Goal: Transaction & Acquisition: Subscribe to service/newsletter

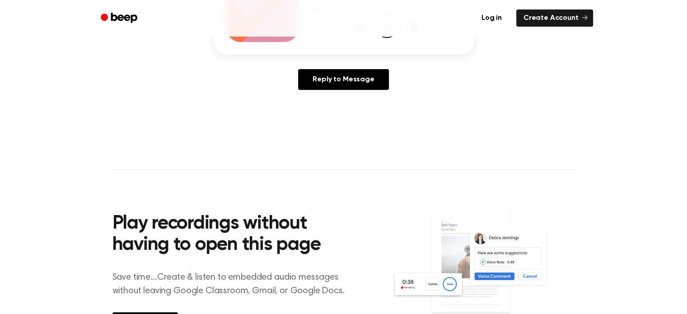
scroll to position [90, 0]
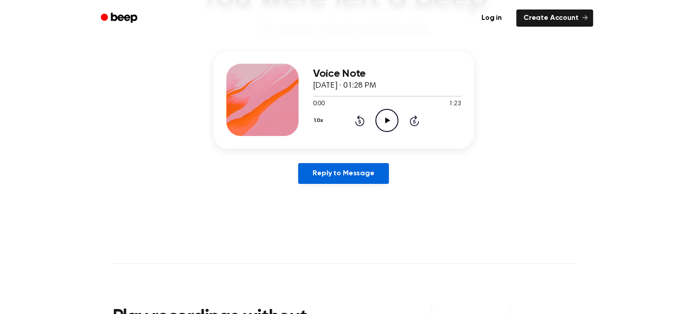
click at [361, 175] on link "Reply to Message" at bounding box center [343, 173] width 90 height 21
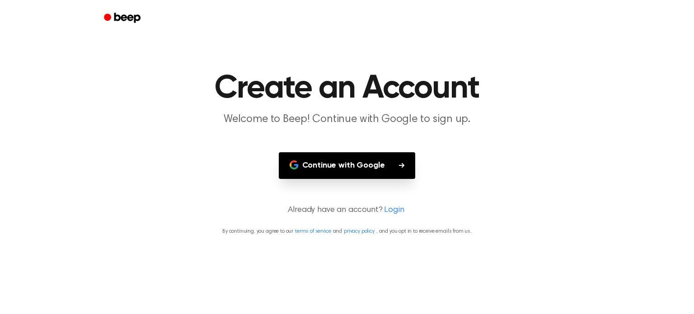
click at [361, 175] on button "Continue with Google" at bounding box center [347, 165] width 137 height 27
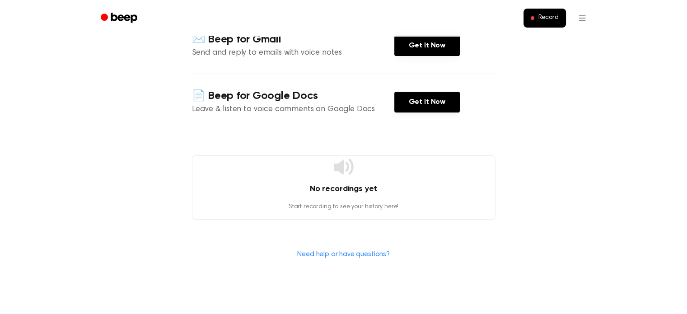
scroll to position [181, 0]
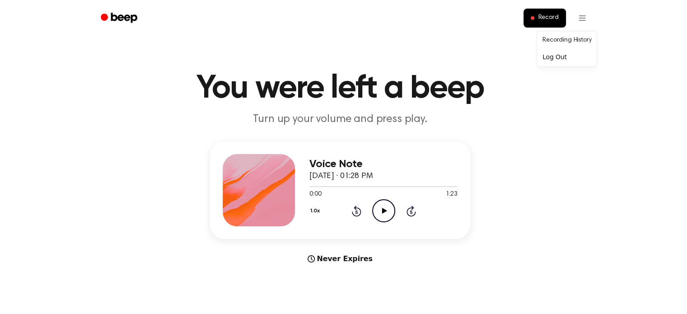
drag, startPoint x: 381, startPoint y: 164, endPoint x: 374, endPoint y: 176, distance: 13.6
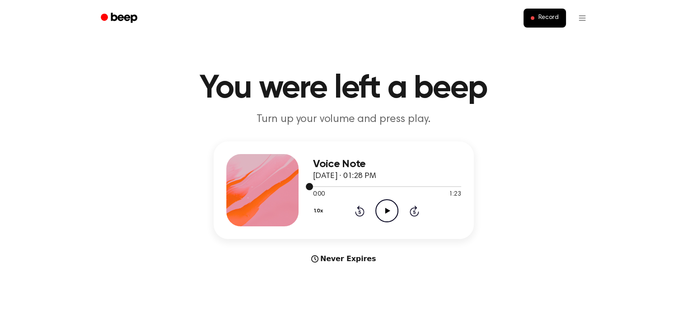
drag, startPoint x: 322, startPoint y: 185, endPoint x: 330, endPoint y: 185, distance: 7.2
click at [330, 185] on div at bounding box center [387, 185] width 148 height 7
drag, startPoint x: 314, startPoint y: 189, endPoint x: 338, endPoint y: 184, distance: 24.1
click at [338, 184] on div at bounding box center [387, 185] width 148 height 7
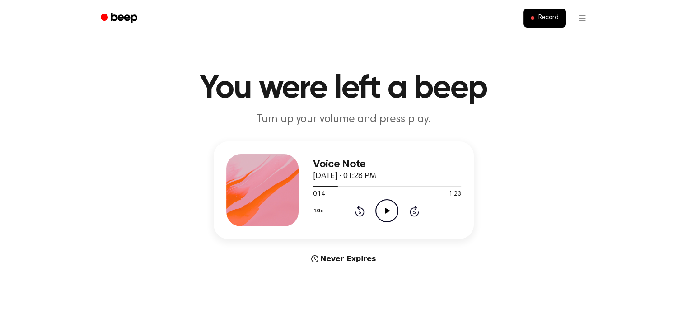
click at [285, 207] on div at bounding box center [262, 190] width 72 height 72
drag, startPoint x: 354, startPoint y: 182, endPoint x: 320, endPoint y: 188, distance: 34.3
click at [320, 188] on div at bounding box center [387, 185] width 148 height 7
click at [249, 178] on div at bounding box center [262, 190] width 72 height 72
click at [330, 162] on h3 "Voice Note" at bounding box center [387, 164] width 148 height 12
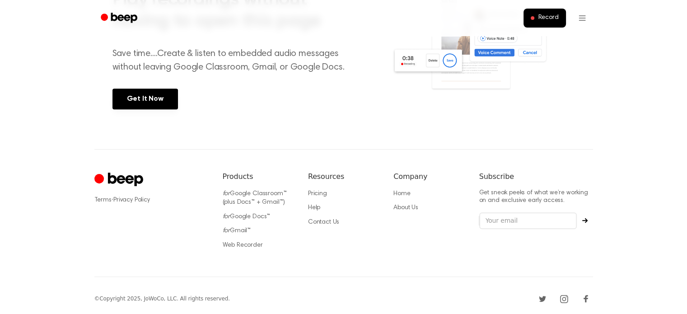
scroll to position [394, 0]
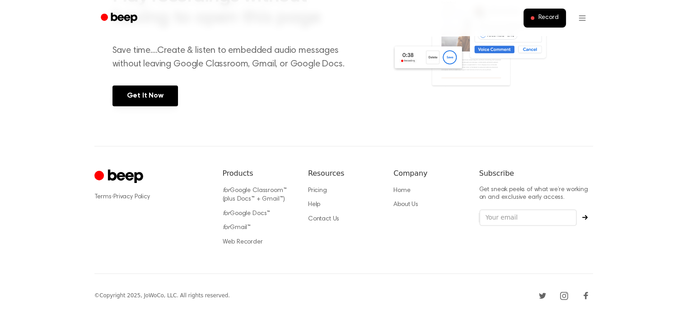
click at [369, 266] on div "Terms · Privacy Policy Products for Google Classroom™ (plus Docs™ + Gmail™) for…" at bounding box center [343, 210] width 499 height 128
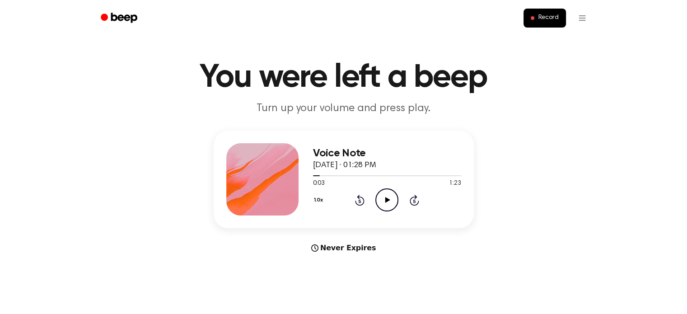
scroll to position [0, 0]
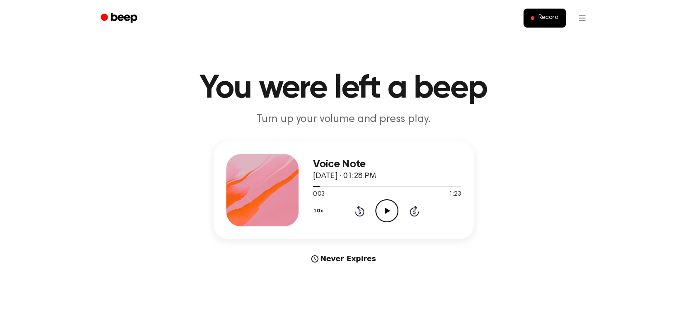
click at [320, 263] on div "Never Expires" at bounding box center [344, 258] width 260 height 11
drag, startPoint x: 341, startPoint y: 161, endPoint x: 278, endPoint y: 165, distance: 63.3
drag, startPoint x: 278, startPoint y: 165, endPoint x: 257, endPoint y: 177, distance: 24.7
click at [257, 177] on div at bounding box center [262, 190] width 72 height 72
drag, startPoint x: 257, startPoint y: 177, endPoint x: 269, endPoint y: 171, distance: 13.3
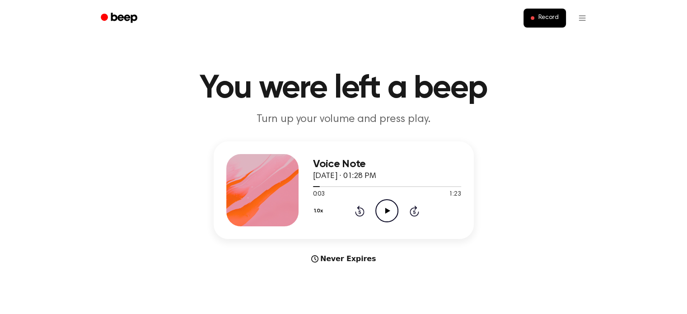
click at [258, 177] on div at bounding box center [262, 190] width 72 height 72
drag, startPoint x: 312, startPoint y: 164, endPoint x: 336, endPoint y: 166, distance: 24.0
click at [318, 164] on div "Voice Note September 26, 2025 · 01:28 PM 0:03 1:23 Your browser does not suppor…" at bounding box center [344, 190] width 260 height 98
drag, startPoint x: 336, startPoint y: 166, endPoint x: 351, endPoint y: 157, distance: 17.8
click at [338, 165] on h3 "Voice Note" at bounding box center [387, 164] width 148 height 12
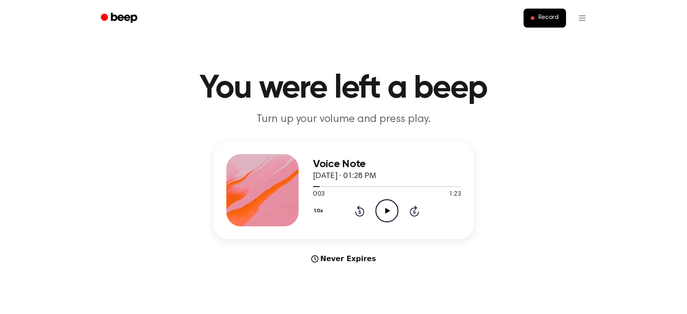
click at [351, 158] on h3 "Voice Note" at bounding box center [387, 164] width 148 height 12
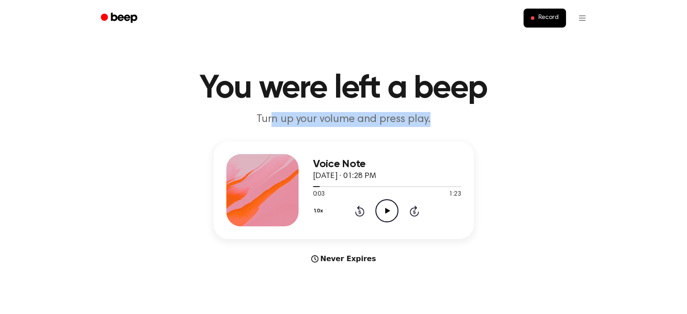
drag, startPoint x: 462, startPoint y: 115, endPoint x: 266, endPoint y: 121, distance: 197.0
click at [266, 121] on p "Turn up your volume and press play." at bounding box center [343, 119] width 347 height 15
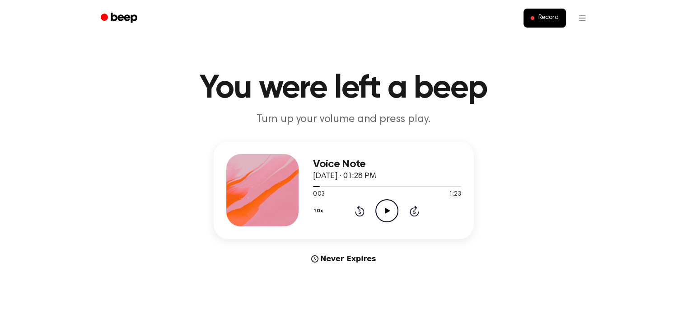
click at [240, 85] on h1 "You were left a beep" at bounding box center [343, 88] width 462 height 33
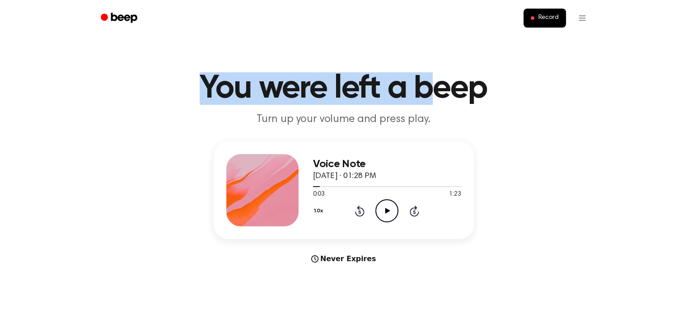
drag, startPoint x: 166, startPoint y: 74, endPoint x: 546, endPoint y: 46, distance: 381.8
click at [475, 74] on h1 "You were left a beep" at bounding box center [343, 88] width 462 height 33
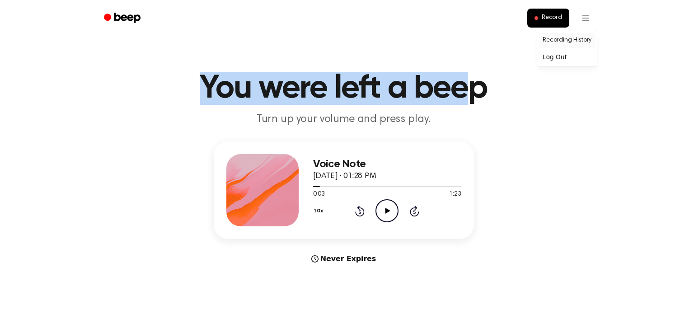
click at [565, 39] on link "Recording History" at bounding box center [567, 40] width 56 height 15
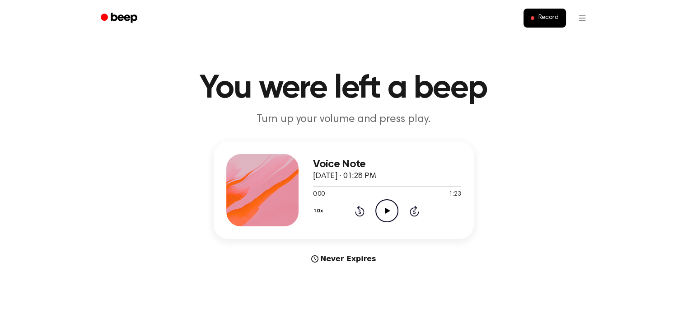
click at [286, 188] on div at bounding box center [262, 190] width 72 height 72
click at [117, 16] on icon "Beep" at bounding box center [124, 18] width 26 height 10
click at [326, 260] on div "Never Expires" at bounding box center [344, 258] width 260 height 11
drag, startPoint x: 326, startPoint y: 260, endPoint x: 379, endPoint y: 258, distance: 53.3
click at [379, 258] on div "Never Expires" at bounding box center [344, 258] width 260 height 11
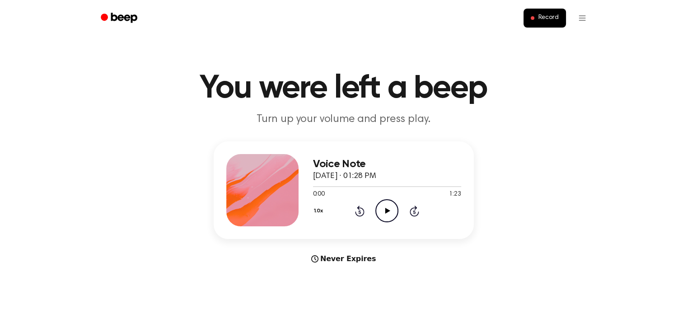
click at [383, 209] on icon "Play Audio" at bounding box center [386, 210] width 23 height 23
click at [383, 209] on icon "Pause Audio" at bounding box center [386, 210] width 23 height 23
click at [381, 205] on icon "Play Audio" at bounding box center [386, 210] width 23 height 23
click at [388, 214] on icon "Play Audio" at bounding box center [386, 210] width 23 height 23
click at [397, 207] on icon "Play Audio" at bounding box center [386, 210] width 23 height 23
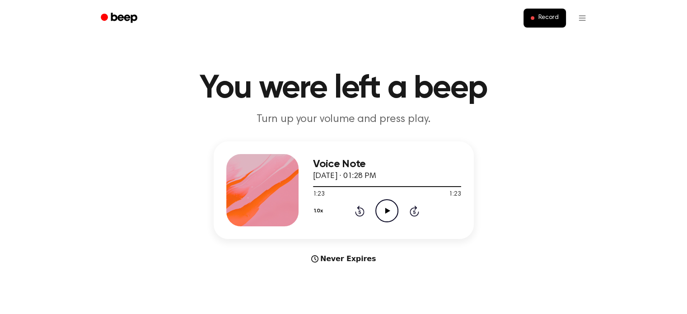
click at [391, 212] on icon "Play Audio" at bounding box center [386, 210] width 23 height 23
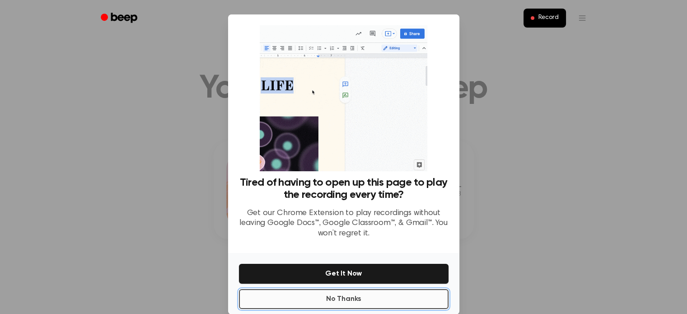
click at [365, 296] on button "No Thanks" at bounding box center [344, 299] width 210 height 20
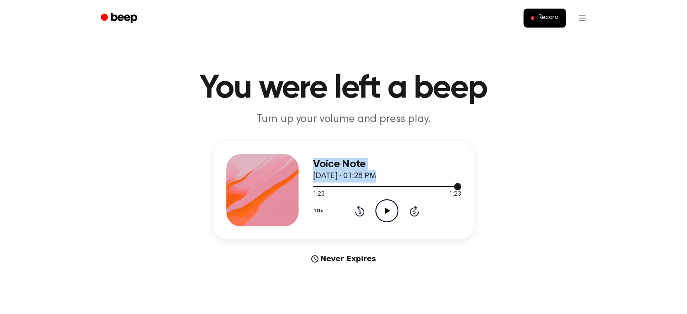
drag, startPoint x: 341, startPoint y: 184, endPoint x: 247, endPoint y: 185, distance: 93.9
click at [247, 185] on div "Voice Note September 26, 2025 · 01:28 PM 1:23 1:23 Your browser does not suppor…" at bounding box center [344, 190] width 260 height 98
drag, startPoint x: 453, startPoint y: 184, endPoint x: 302, endPoint y: 188, distance: 150.9
click at [275, 189] on div "Voice Note September 26, 2025 · 01:28 PM 1:23 1:23 Your browser does not suppor…" at bounding box center [344, 190] width 260 height 98
click at [449, 189] on div at bounding box center [387, 185] width 148 height 7
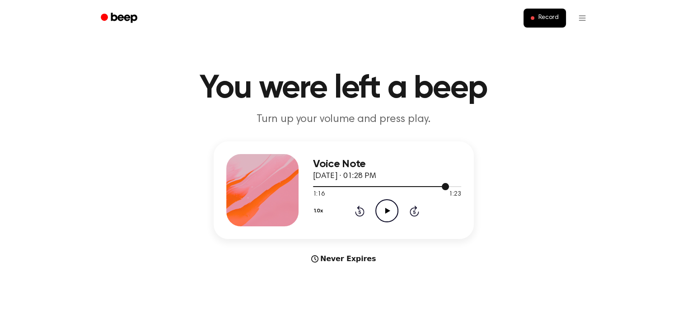
click at [453, 187] on div at bounding box center [387, 185] width 148 height 7
drag, startPoint x: 441, startPoint y: 187, endPoint x: 345, endPoint y: 186, distance: 96.2
click at [338, 187] on div at bounding box center [383, 186] width 140 height 1
click at [343, 186] on div at bounding box center [387, 185] width 148 height 7
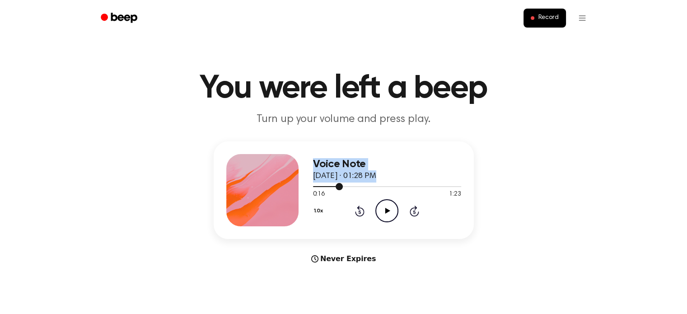
drag, startPoint x: 322, startPoint y: 186, endPoint x: 296, endPoint y: 186, distance: 25.7
click at [294, 186] on div "Voice Note September 26, 2025 · 01:28 PM 0:16 1:23 Your browser does not suppor…" at bounding box center [344, 190] width 260 height 98
click at [318, 187] on div at bounding box center [328, 186] width 30 height 1
click at [376, 206] on icon "Play Audio" at bounding box center [386, 210] width 23 height 23
click at [354, 215] on div "1.0x Rewind 5 seconds Pause Audio Skip 5 seconds" at bounding box center [387, 210] width 148 height 23
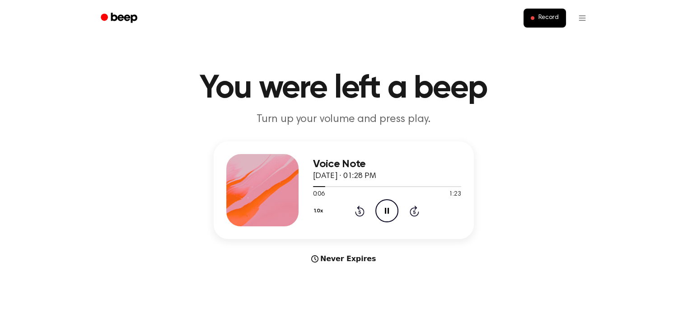
click at [359, 211] on icon at bounding box center [360, 212] width 2 height 4
click at [361, 208] on icon at bounding box center [359, 210] width 9 height 11
click at [387, 206] on icon "Pause Audio" at bounding box center [386, 210] width 23 height 23
click at [384, 214] on icon "Play Audio" at bounding box center [386, 210] width 23 height 23
click at [383, 211] on icon "Pause Audio" at bounding box center [386, 210] width 23 height 23
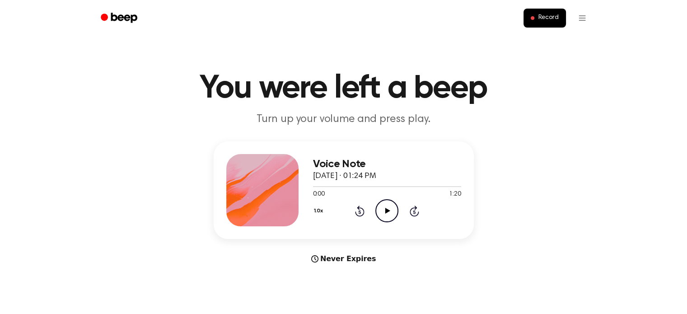
click at [383, 209] on icon "Play Audio" at bounding box center [386, 210] width 23 height 23
click at [382, 209] on icon "Play Audio" at bounding box center [386, 210] width 23 height 23
